Goal: Task Accomplishment & Management: Manage account settings

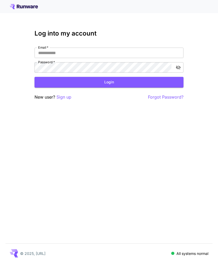
click at [95, 55] on input "Email   *" at bounding box center [108, 53] width 149 height 10
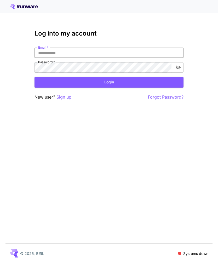
type input "**********"
click at [109, 82] on button "Login" at bounding box center [108, 82] width 149 height 11
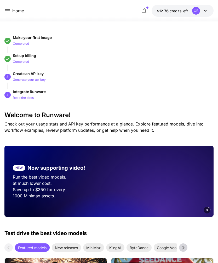
click at [14, 13] on p "Home" at bounding box center [18, 11] width 12 height 6
click at [13, 13] on p "Home" at bounding box center [18, 11] width 12 height 6
click at [10, 11] on icon at bounding box center [7, 10] width 5 height 3
